Goal: Download file/media

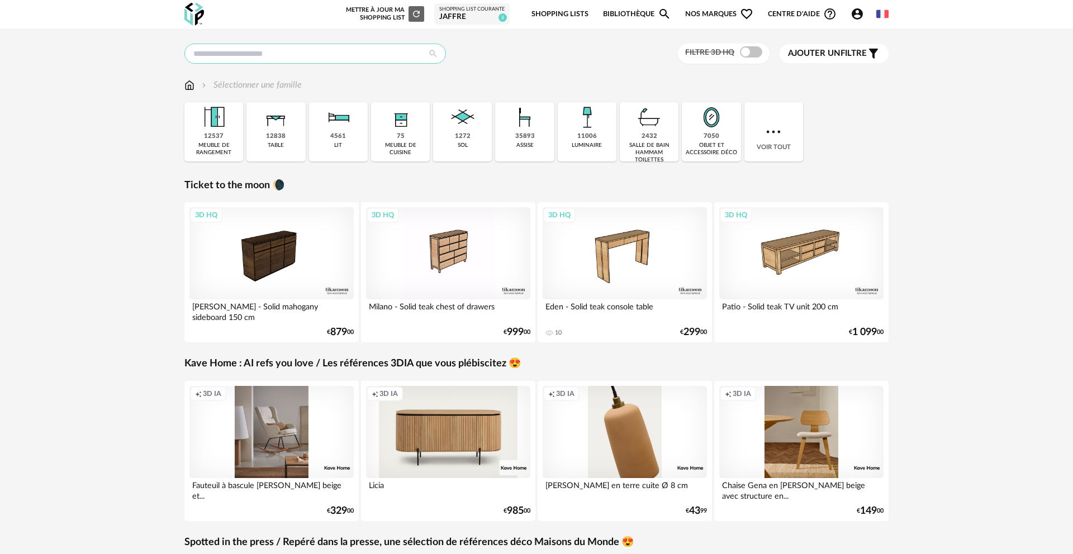
click at [265, 56] on input "text" at bounding box center [315, 54] width 262 height 20
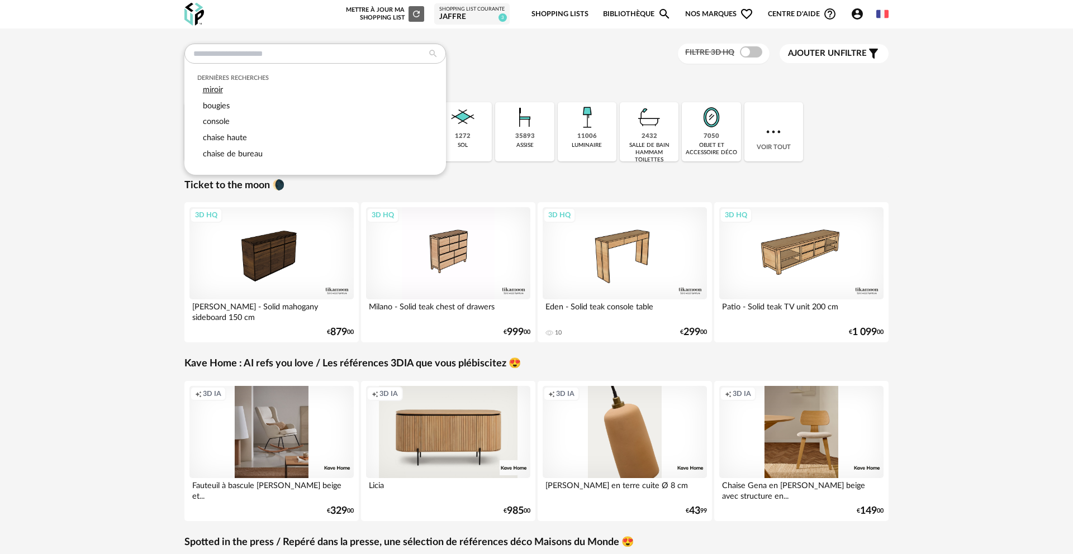
click at [222, 89] on span "miroir" at bounding box center [213, 89] width 20 height 8
type input "******"
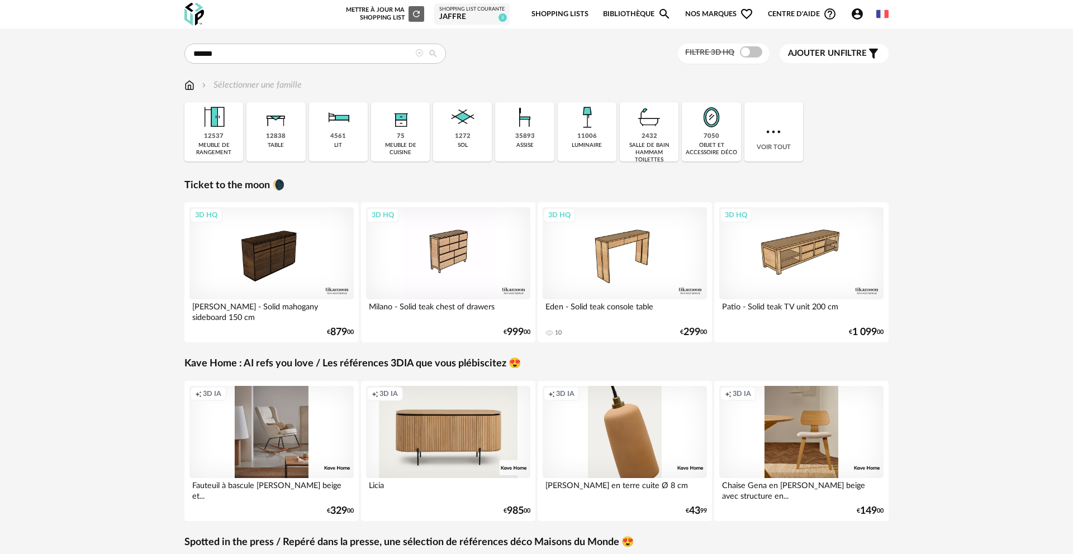
click at [438, 51] on icon at bounding box center [433, 54] width 20 height 10
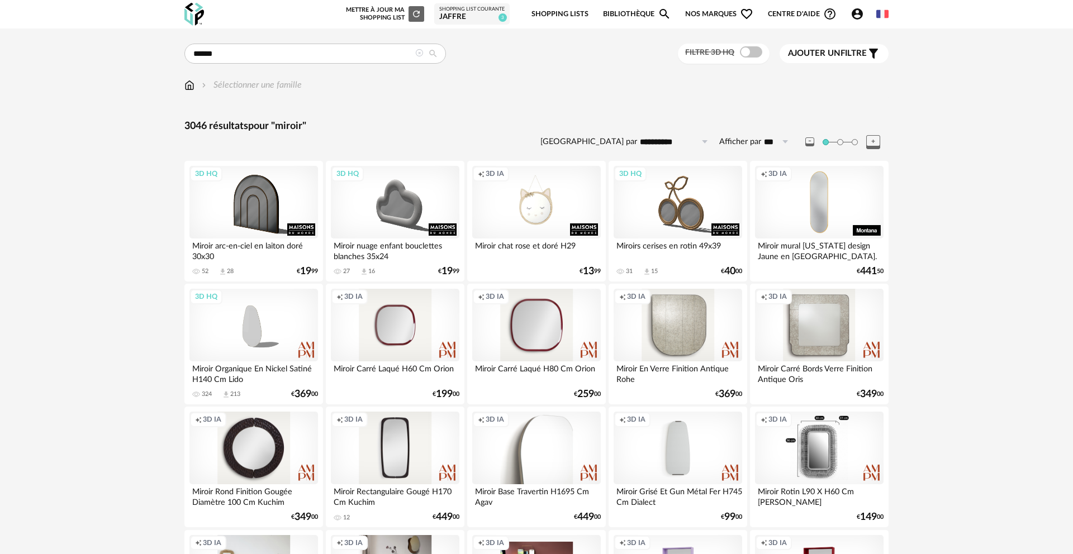
click at [747, 61] on div "Filtre 3D HQ" at bounding box center [724, 54] width 92 height 21
click at [748, 58] on span at bounding box center [751, 51] width 22 height 11
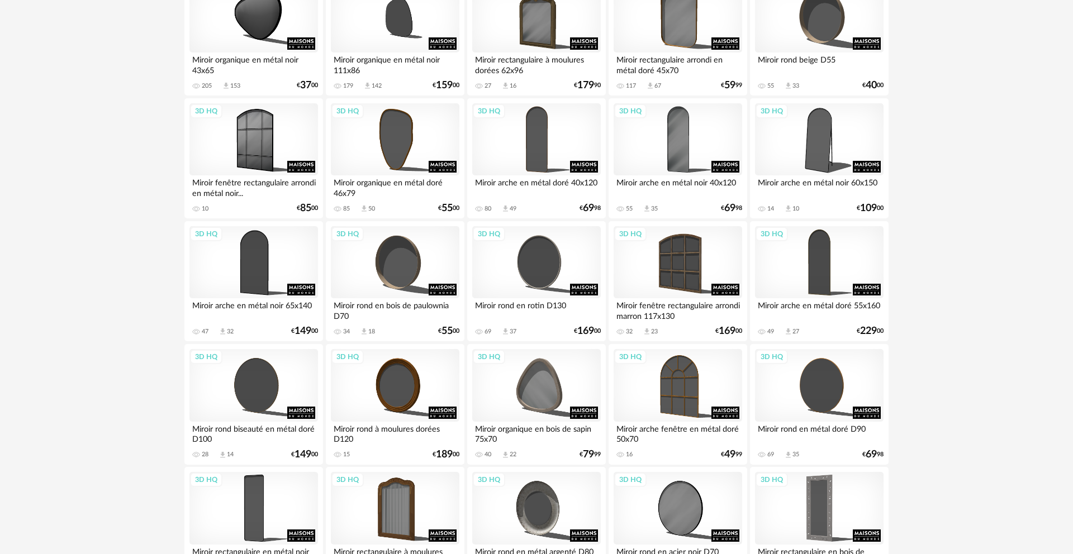
scroll to position [2031, 0]
click at [272, 407] on div "3D HQ" at bounding box center [253, 385] width 129 height 73
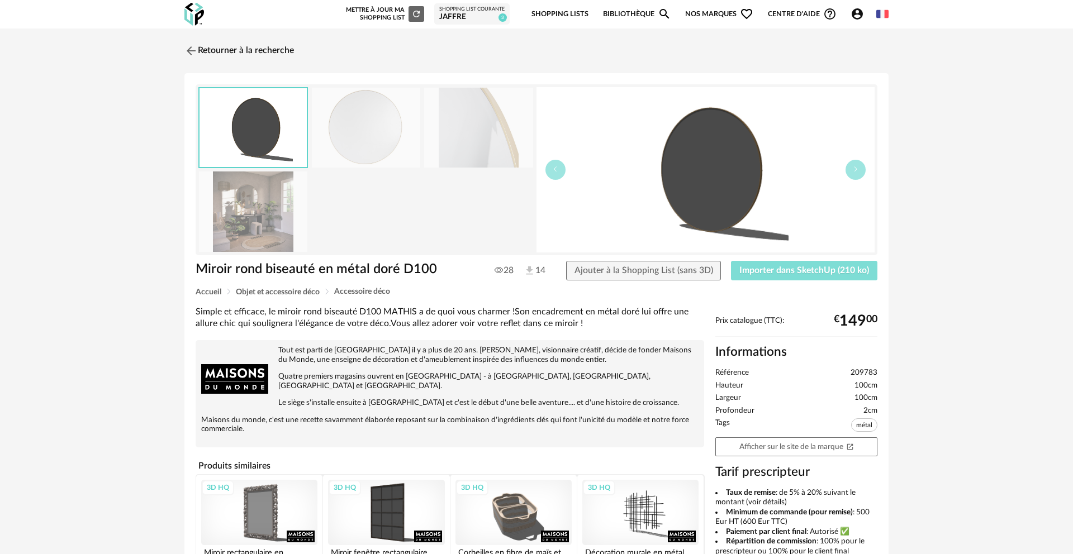
click at [790, 273] on span "Importer dans SketchUp (210 ko)" at bounding box center [804, 270] width 130 height 9
